Goal: Find specific page/section

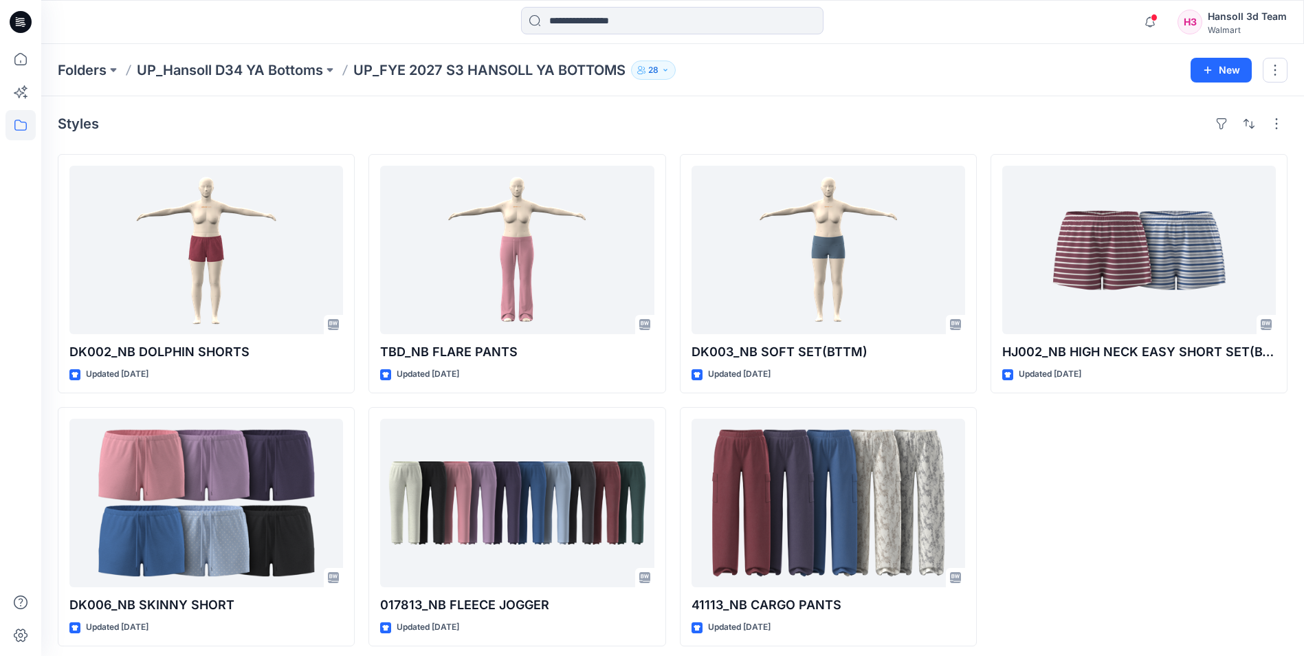
scroll to position [7, 0]
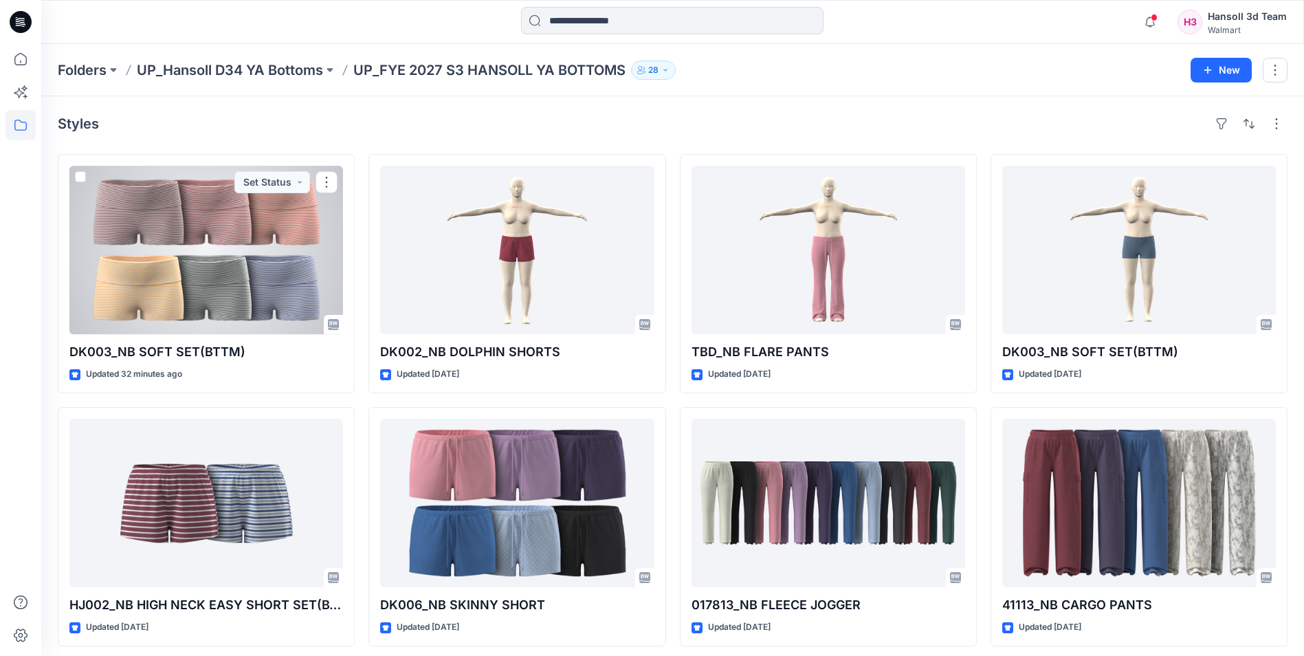
click at [229, 269] on div at bounding box center [206, 250] width 274 height 168
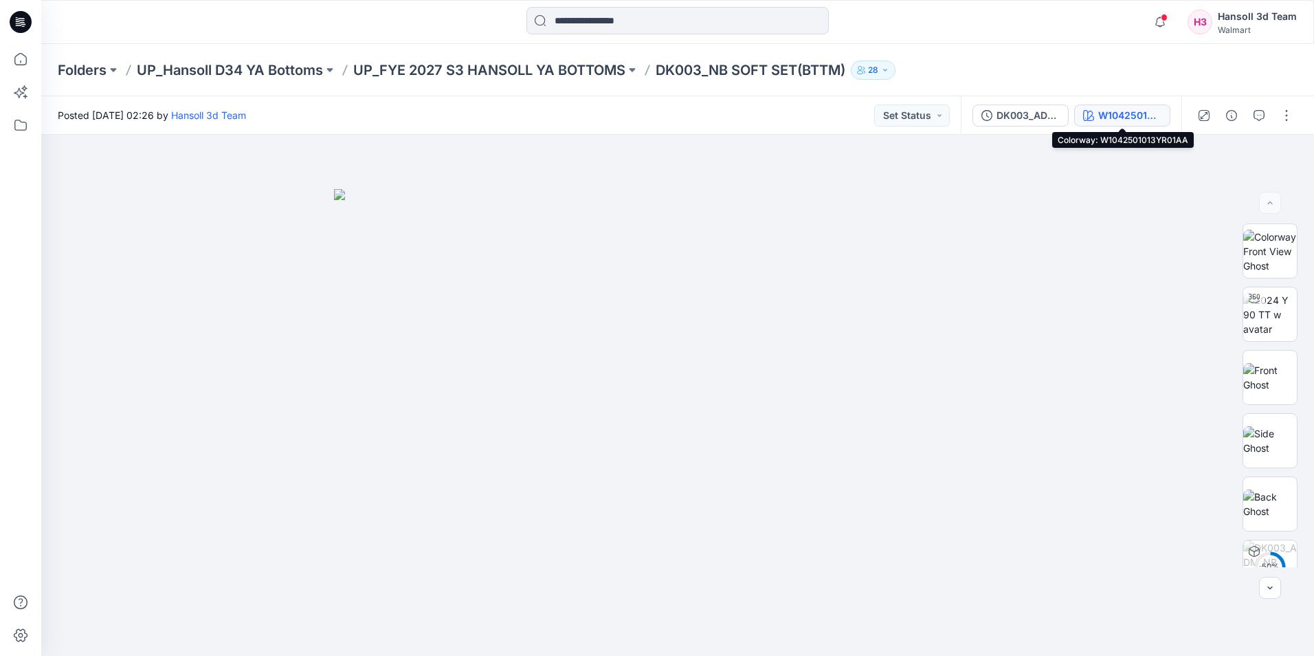
click at [1133, 111] on div "W1042501013YR01AA" at bounding box center [1129, 115] width 63 height 15
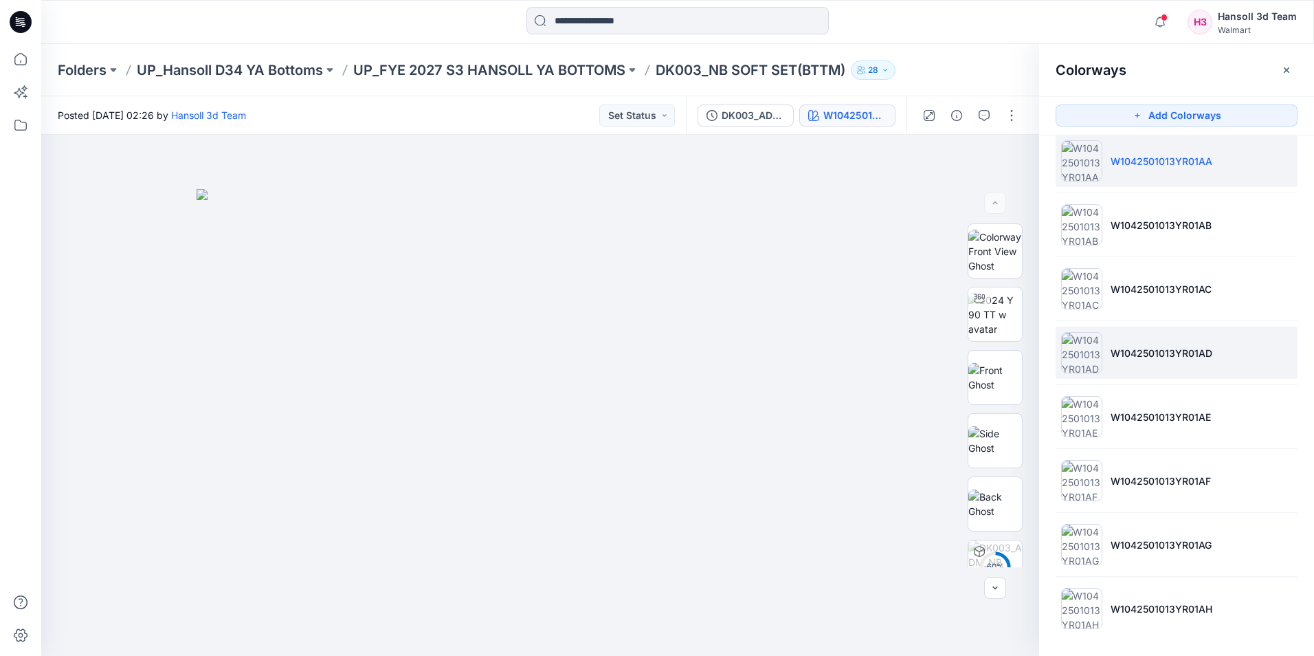
scroll to position [18, 0]
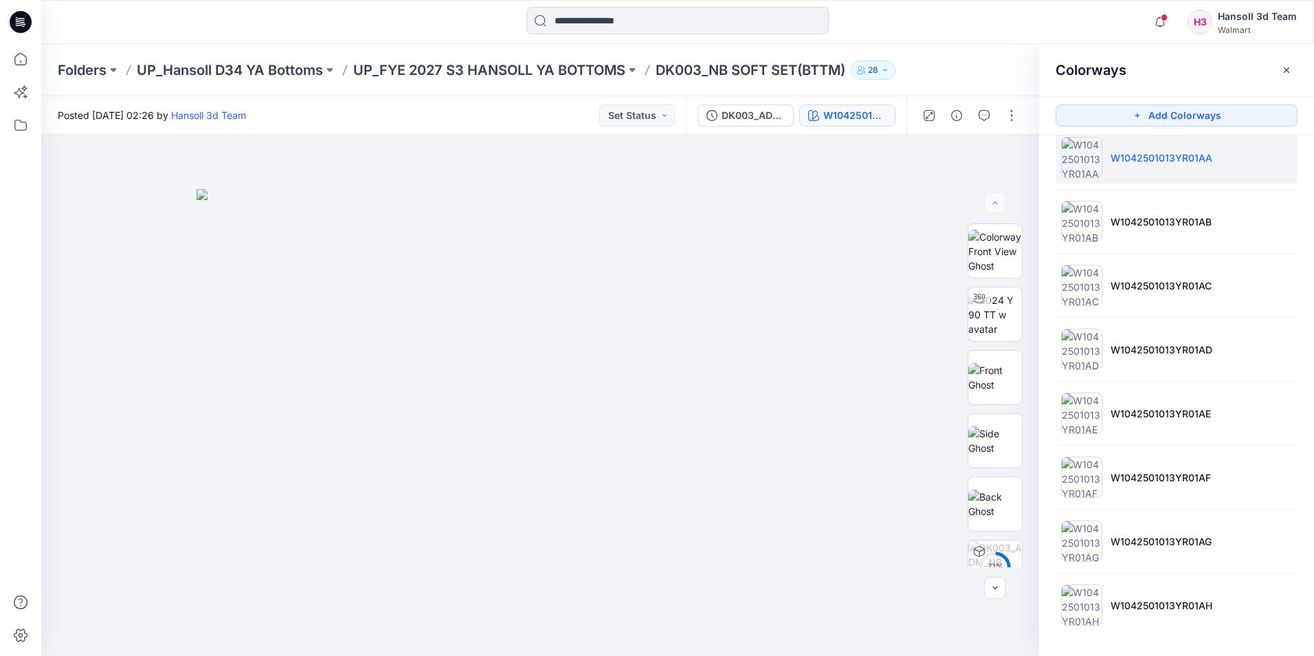
drag, startPoint x: 1289, startPoint y: 71, endPoint x: 1302, endPoint y: 80, distance: 15.8
click at [1289, 71] on icon "button" at bounding box center [1286, 70] width 11 height 11
